Goal: Task Accomplishment & Management: Complete application form

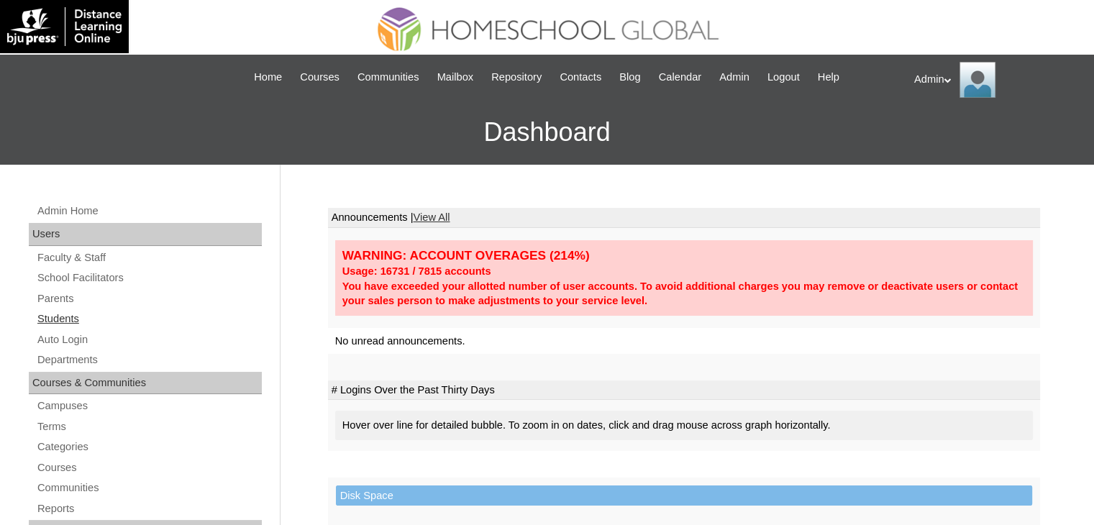
click at [78, 321] on link "Students" at bounding box center [149, 319] width 226 height 18
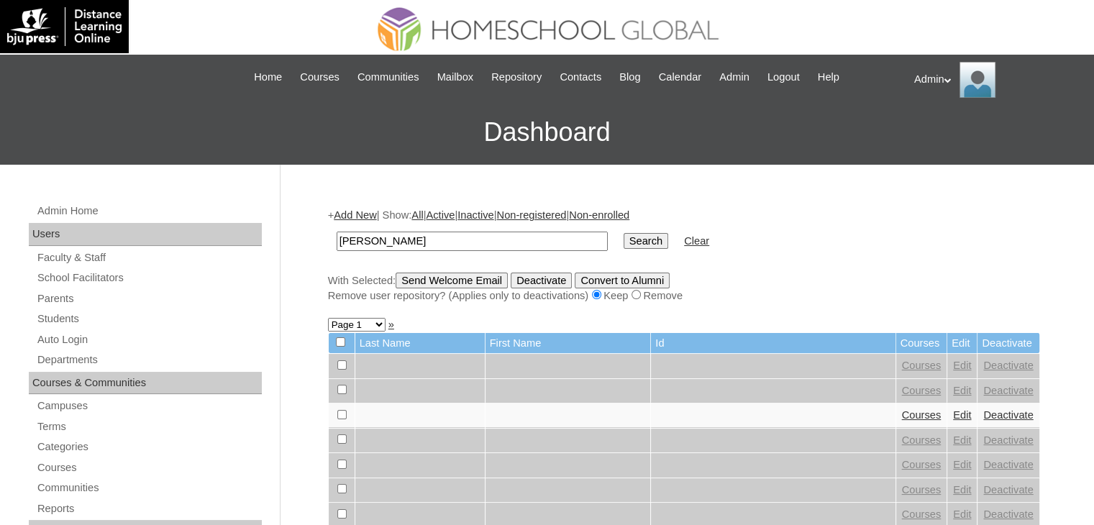
type input "salman"
click at [623, 237] on input "Search" at bounding box center [645, 241] width 45 height 16
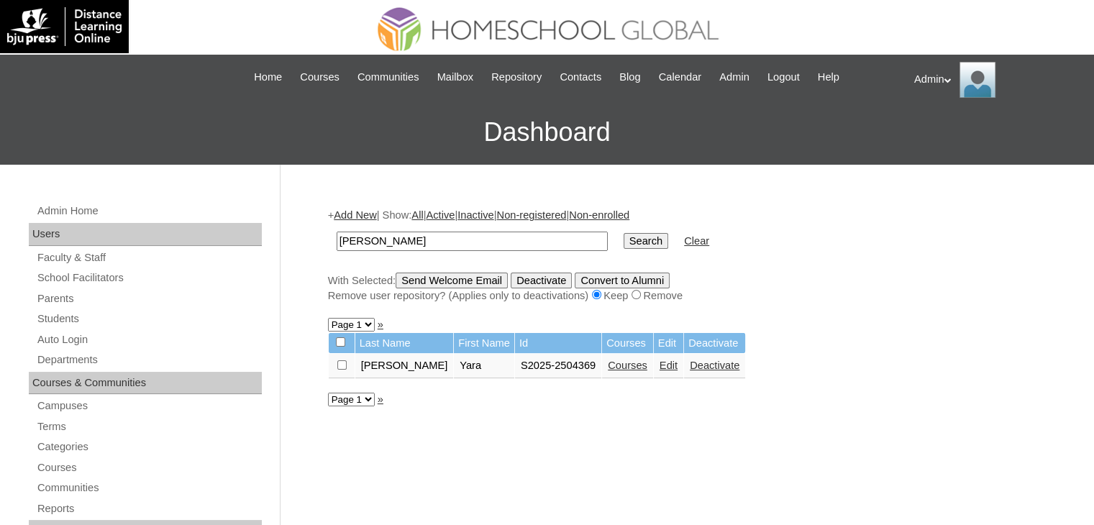
click at [608, 368] on link "Courses" at bounding box center [628, 365] width 40 height 12
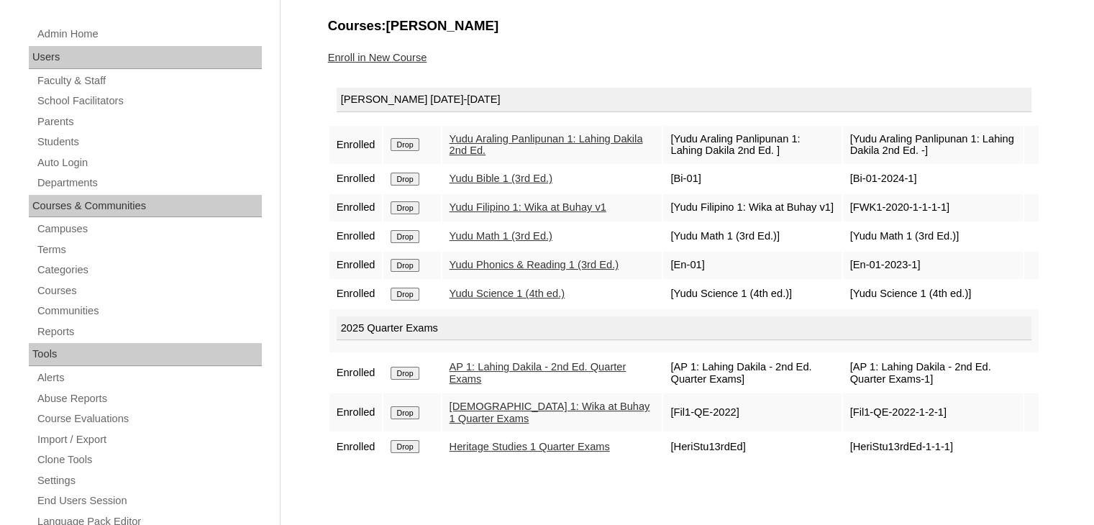
scroll to position [175, 0]
click at [416, 55] on link "Enroll in New Course" at bounding box center [377, 59] width 99 height 12
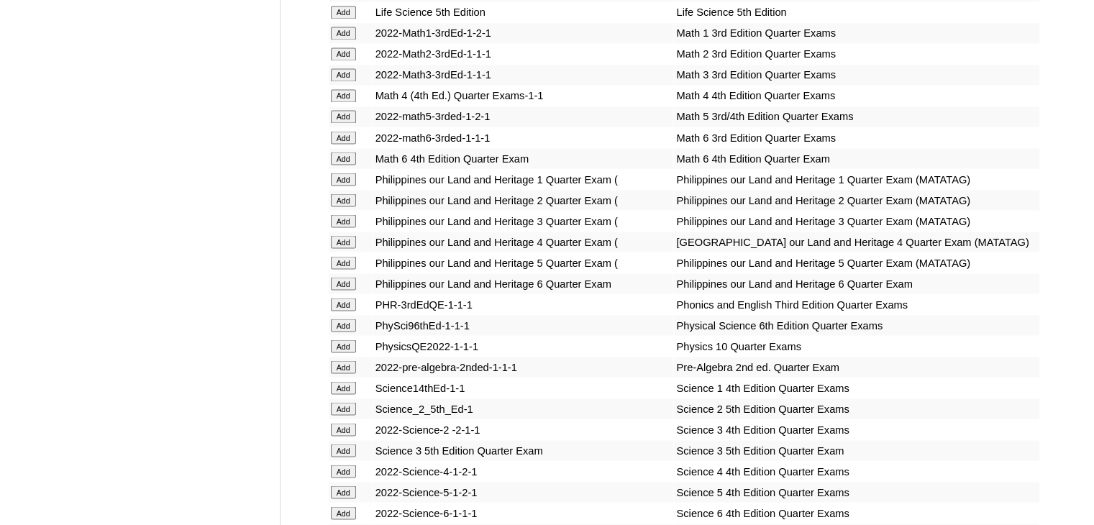
scroll to position [2657, 0]
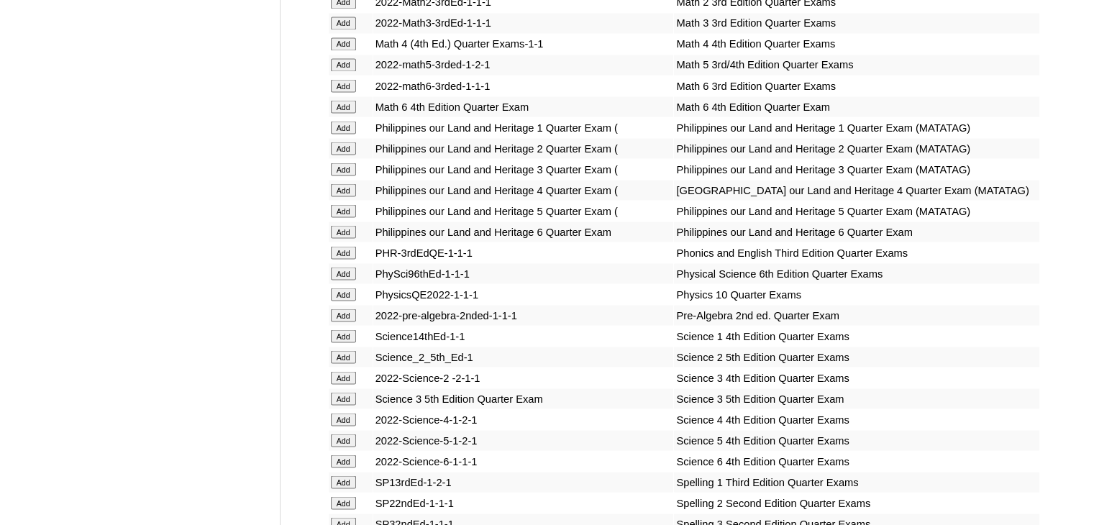
click at [344, 342] on input "Add" at bounding box center [343, 335] width 25 height 13
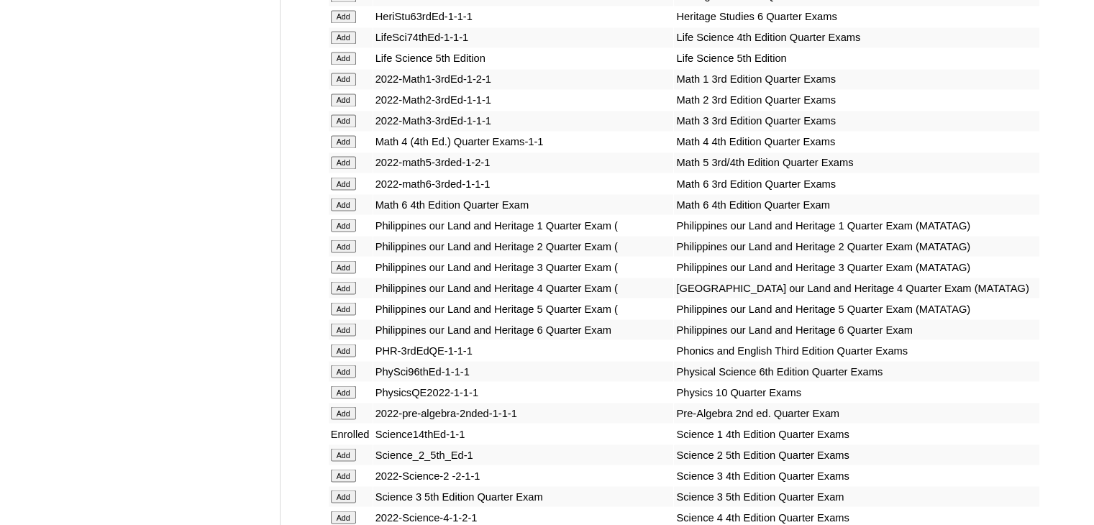
scroll to position [2557, 0]
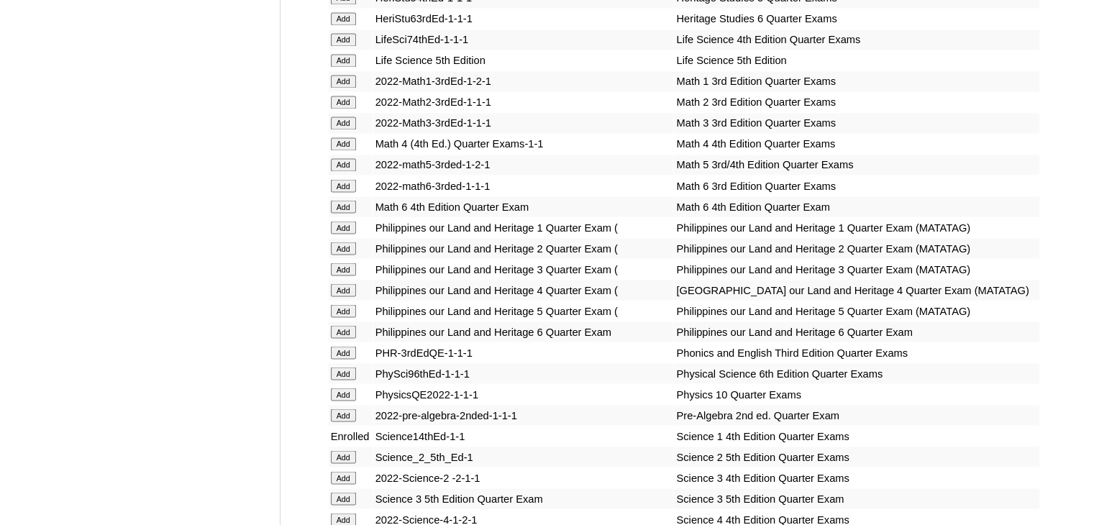
click at [340, 83] on input "Add" at bounding box center [343, 81] width 25 height 13
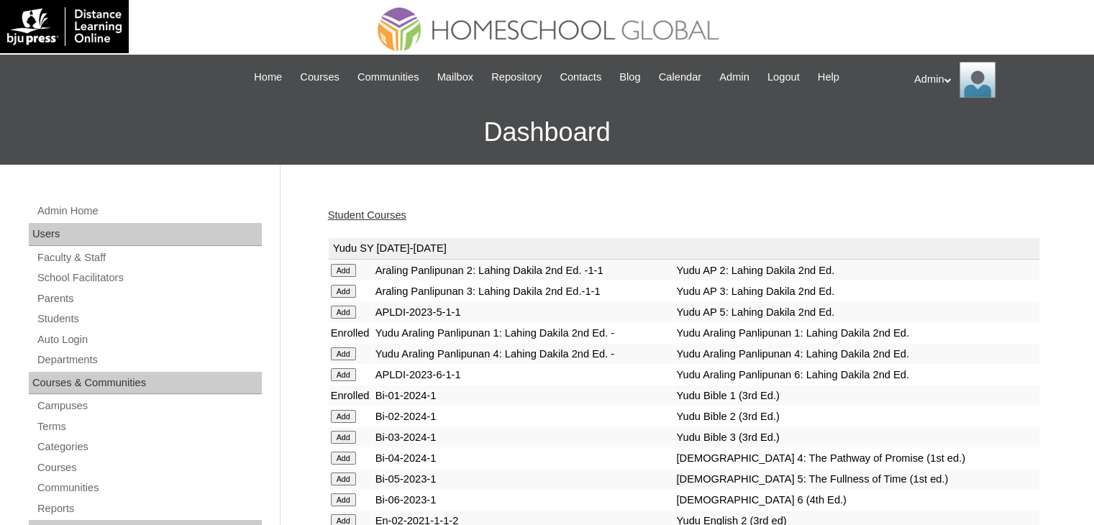
click at [387, 214] on link "Student Courses" at bounding box center [367, 215] width 78 height 12
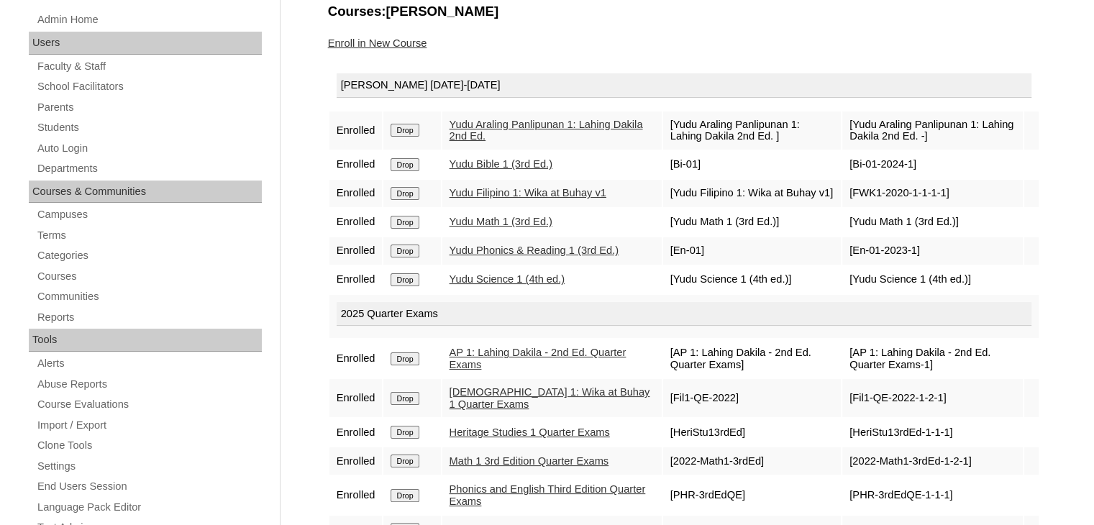
scroll to position [167, 0]
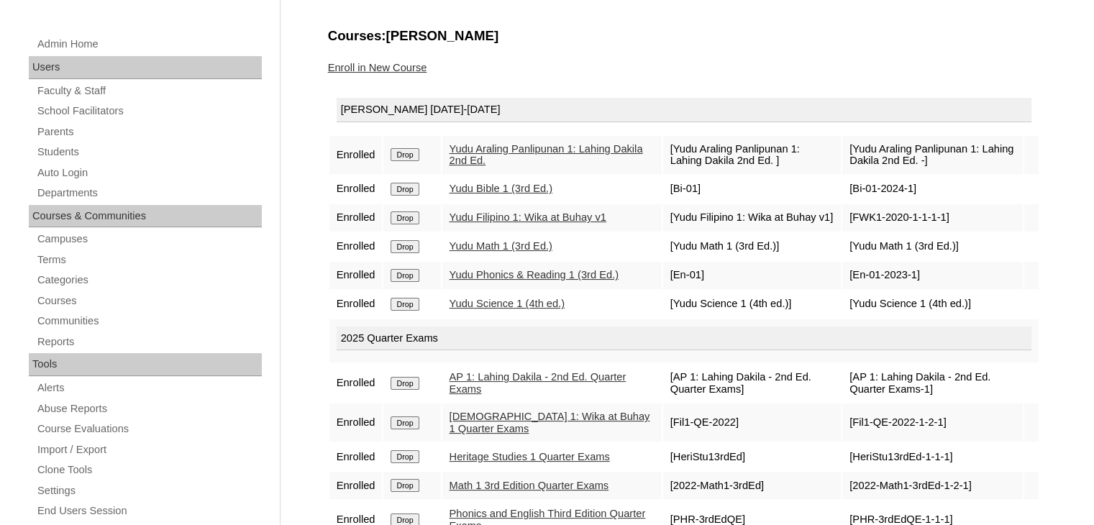
click at [411, 67] on link "Enroll in New Course" at bounding box center [377, 68] width 99 height 12
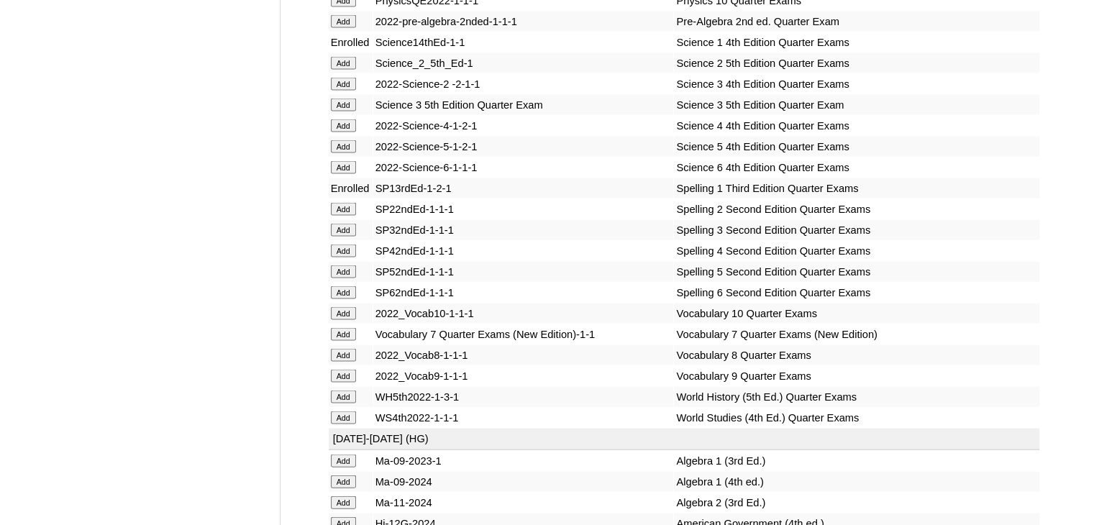
scroll to position [5995, 0]
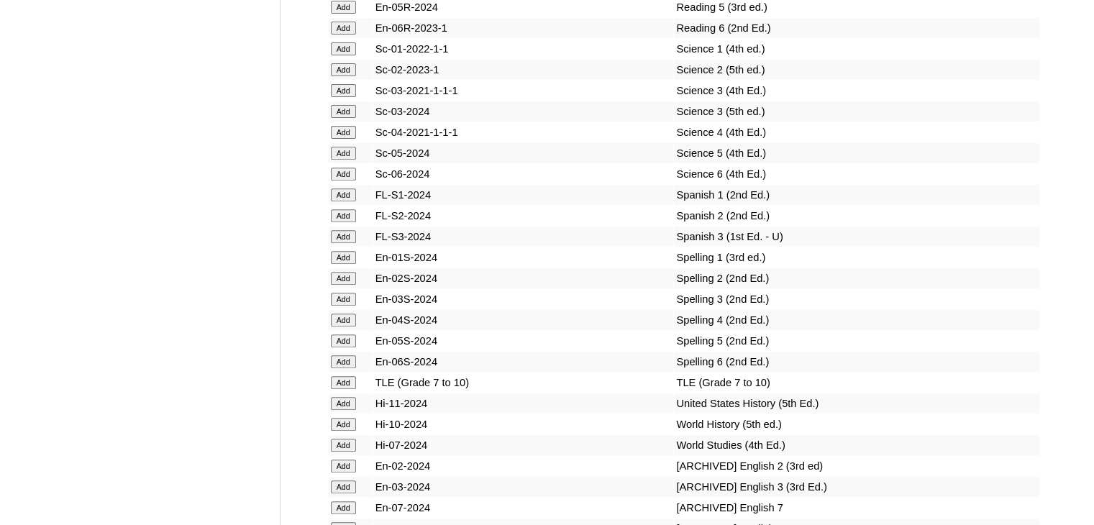
click at [345, 264] on input "Add" at bounding box center [343, 257] width 25 height 13
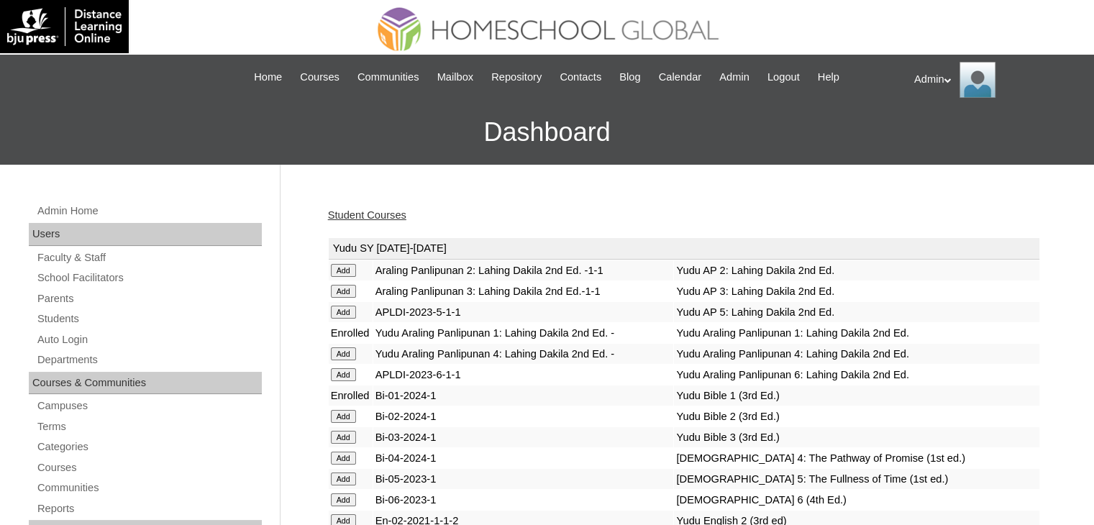
click at [562, 398] on td "Bi-01-2024-1" at bounding box center [523, 395] width 301 height 20
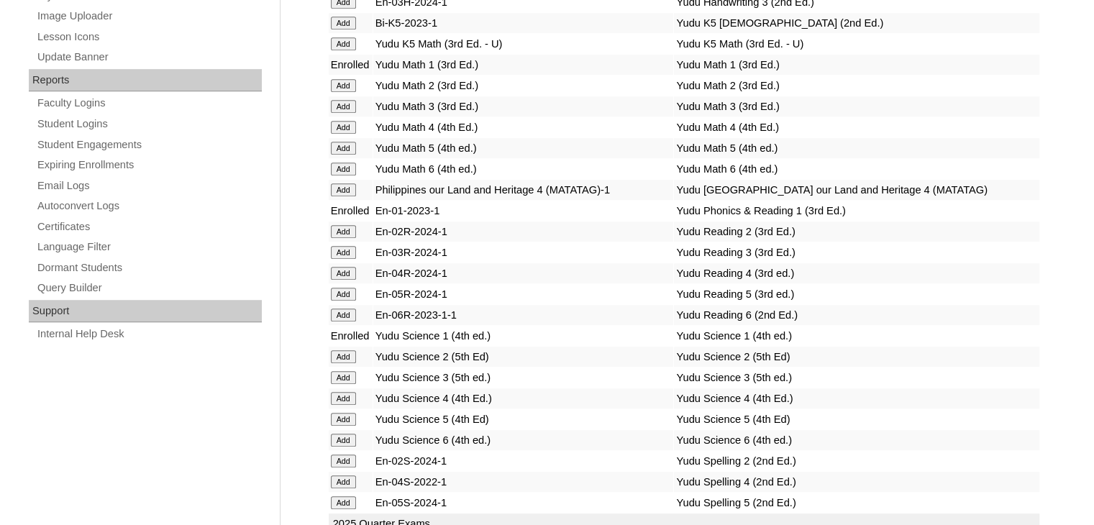
scroll to position [807, 0]
